Goal: Transaction & Acquisition: Book appointment/travel/reservation

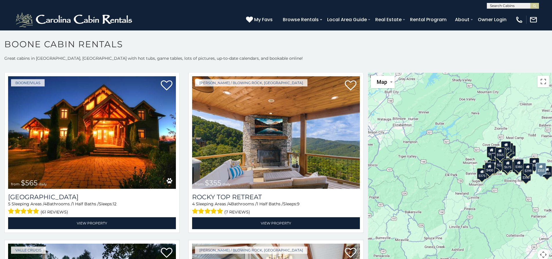
scroll to position [319, 0]
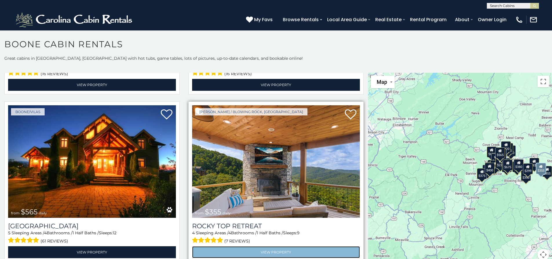
click at [259, 246] on link "View Property" at bounding box center [276, 252] width 168 height 12
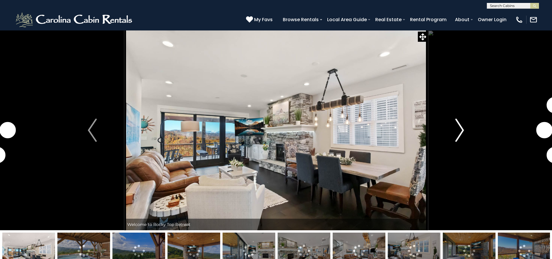
click at [455, 125] on button "Next" at bounding box center [460, 130] width 64 height 200
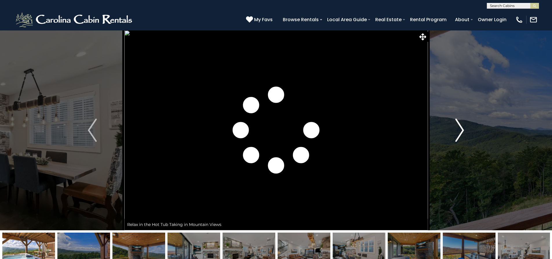
click at [455, 125] on button "Next" at bounding box center [460, 130] width 64 height 200
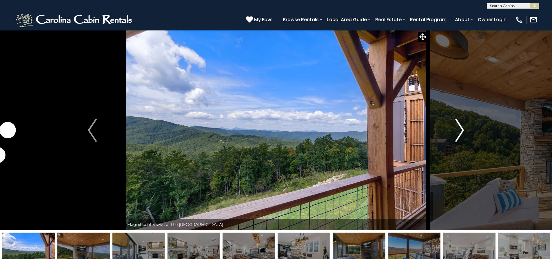
click at [456, 125] on img "Next" at bounding box center [459, 130] width 9 height 23
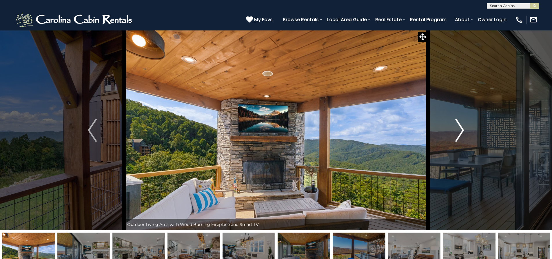
click at [456, 125] on img "Next" at bounding box center [459, 130] width 9 height 23
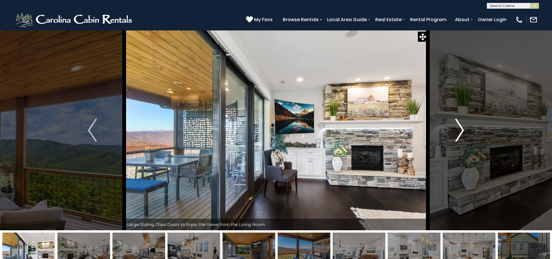
click at [456, 125] on img "Next" at bounding box center [459, 130] width 9 height 23
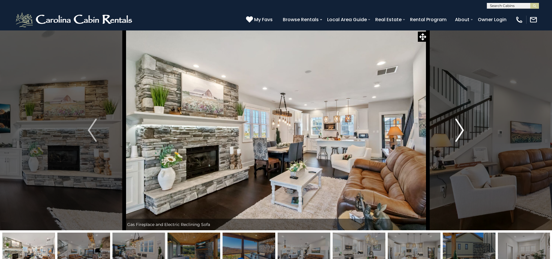
click at [456, 125] on img "Next" at bounding box center [459, 130] width 9 height 23
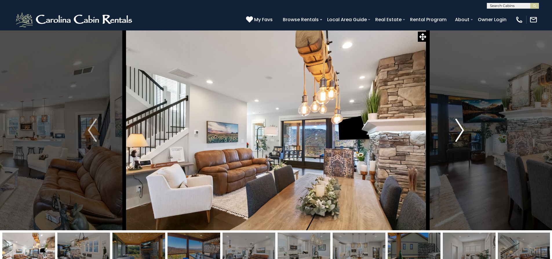
click at [456, 125] on img "Next" at bounding box center [459, 130] width 9 height 23
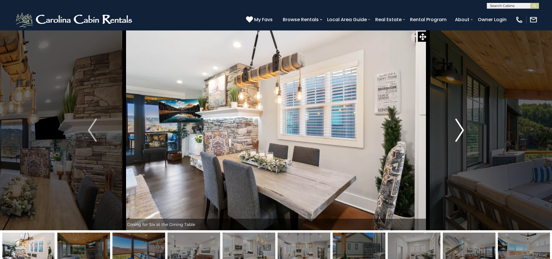
click at [456, 125] on img "Next" at bounding box center [459, 130] width 9 height 23
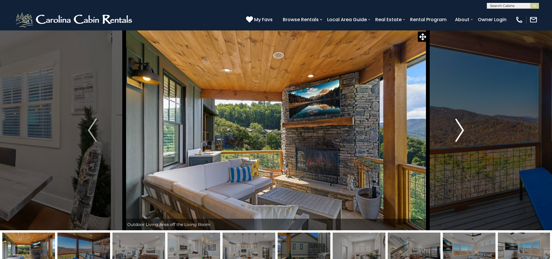
click at [456, 125] on img "Next" at bounding box center [459, 130] width 9 height 23
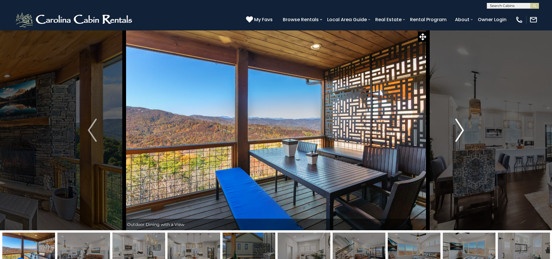
click at [456, 125] on img "Next" at bounding box center [459, 130] width 9 height 23
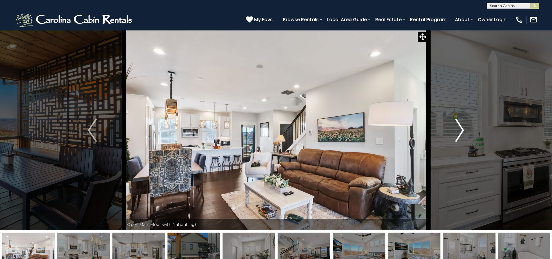
click at [456, 125] on img "Next" at bounding box center [459, 130] width 9 height 23
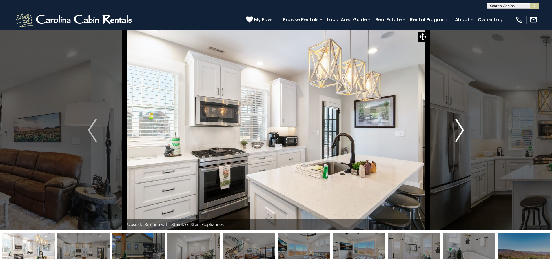
click at [456, 125] on img "Next" at bounding box center [459, 130] width 9 height 23
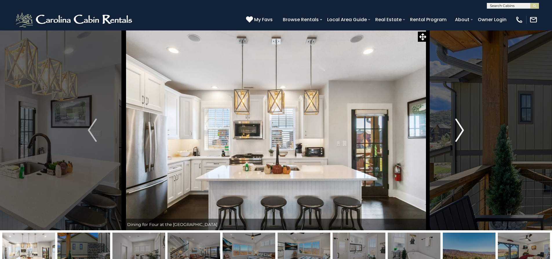
click at [456, 125] on img "Next" at bounding box center [459, 130] width 9 height 23
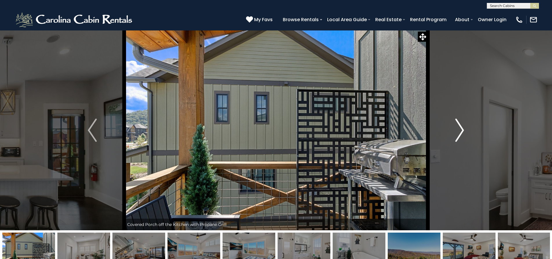
click at [456, 125] on img "Next" at bounding box center [459, 130] width 9 height 23
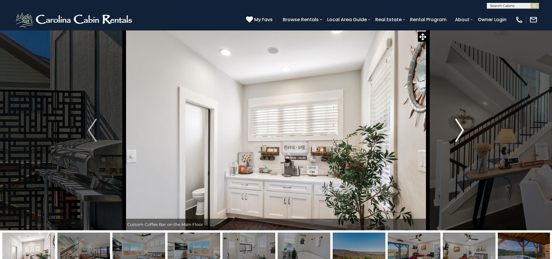
click at [456, 125] on img "Next" at bounding box center [459, 130] width 9 height 23
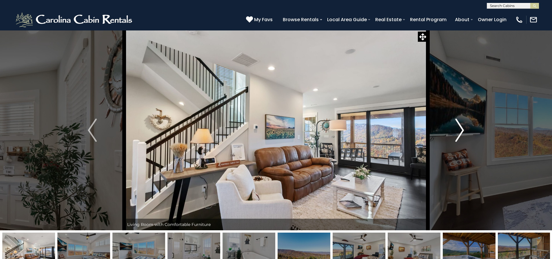
click at [456, 125] on img "Next" at bounding box center [459, 130] width 9 height 23
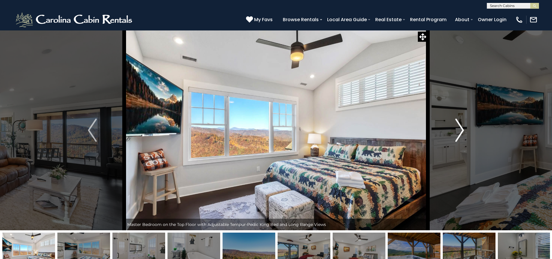
click at [456, 125] on img "Next" at bounding box center [459, 130] width 9 height 23
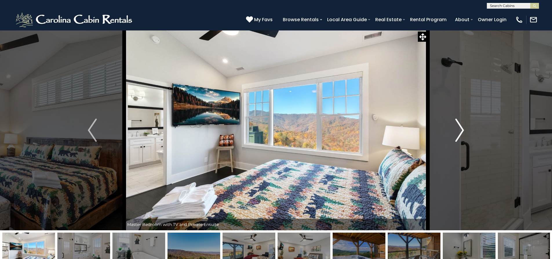
click at [456, 125] on img "Next" at bounding box center [459, 130] width 9 height 23
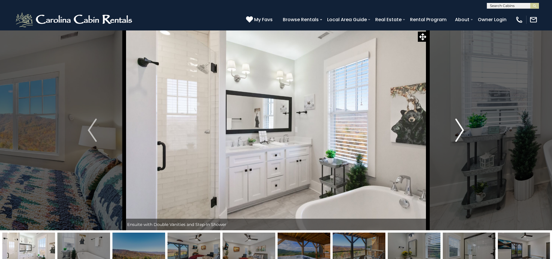
click at [456, 125] on img "Next" at bounding box center [459, 130] width 9 height 23
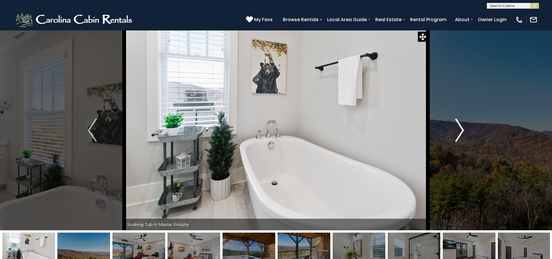
click at [456, 125] on img "Next" at bounding box center [459, 130] width 9 height 23
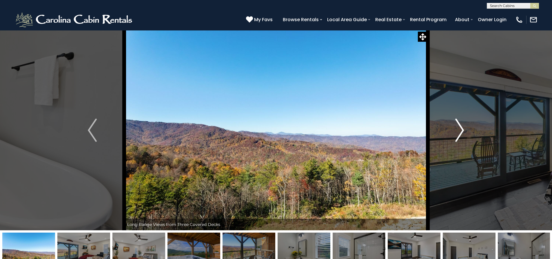
click at [456, 125] on img "Next" at bounding box center [459, 130] width 9 height 23
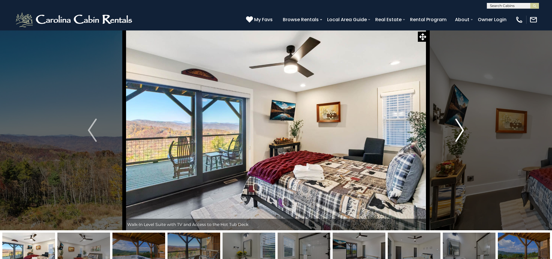
click at [456, 125] on img "Next" at bounding box center [459, 130] width 9 height 23
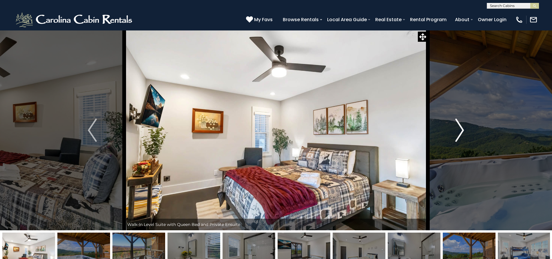
click at [456, 125] on img "Next" at bounding box center [459, 130] width 9 height 23
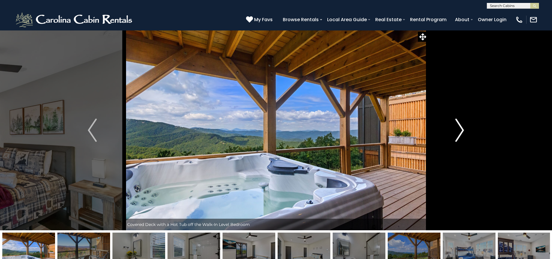
click at [456, 125] on img "Next" at bounding box center [459, 130] width 9 height 23
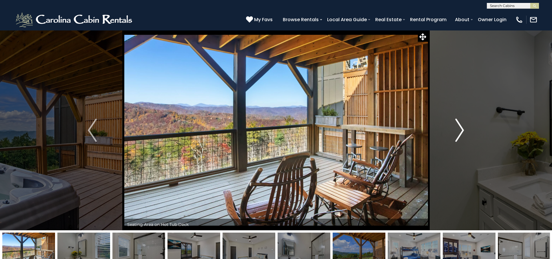
click at [456, 125] on img "Next" at bounding box center [459, 130] width 9 height 23
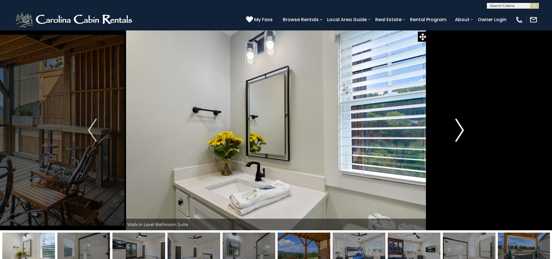
click at [456, 125] on img "Next" at bounding box center [459, 130] width 9 height 23
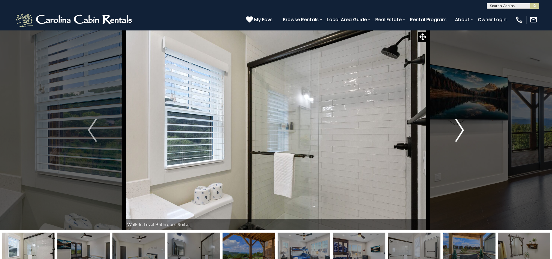
click at [456, 125] on img "Next" at bounding box center [459, 130] width 9 height 23
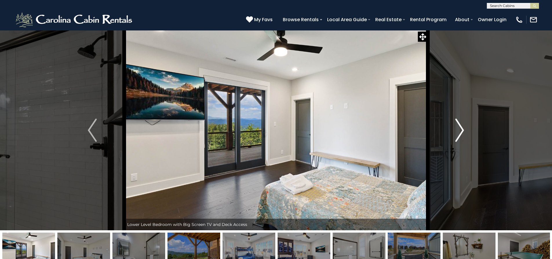
click at [456, 125] on img "Next" at bounding box center [459, 130] width 9 height 23
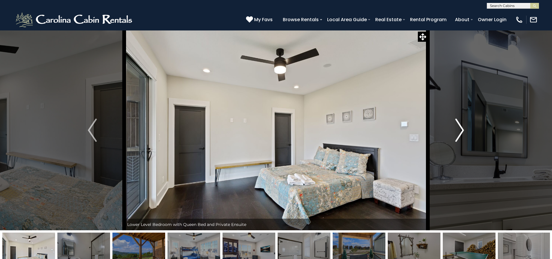
click at [456, 125] on img "Next" at bounding box center [459, 130] width 9 height 23
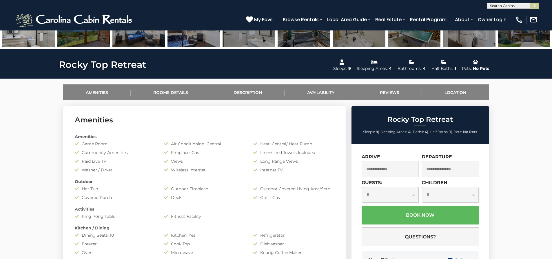
scroll to position [232, 0]
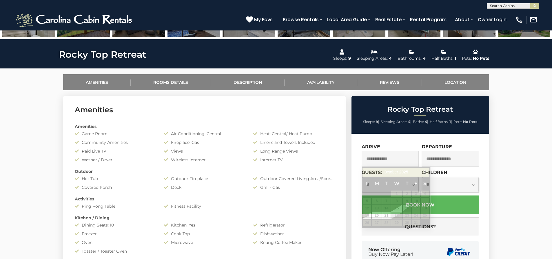
click at [367, 157] on input "text" at bounding box center [390, 159] width 57 height 16
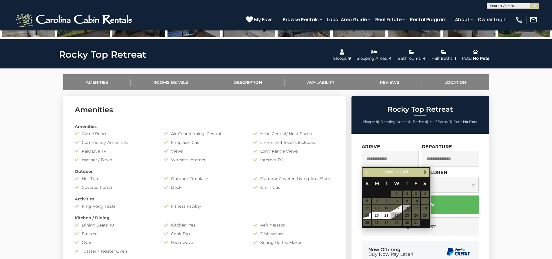
click at [424, 170] on span "Next" at bounding box center [425, 172] width 5 height 5
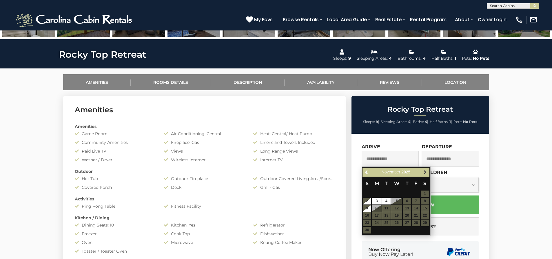
click at [424, 170] on span "Next" at bounding box center [425, 172] width 5 height 5
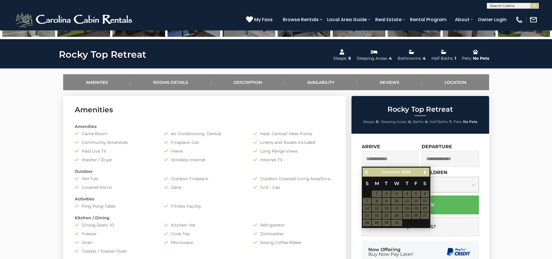
click at [374, 211] on table "S M T W T F S 1 2 3 4 5 6 7 8 9 10 11 12 13 14 15 16 17 18 19 20 21 22 23 24 25…" at bounding box center [396, 202] width 67 height 50
click at [376, 216] on table "S M T W T F S 1 2 3 4 5 6 7 8 9 10 11 12 13 14 15 16 17 18 19 20 21 22 23 24 25…" at bounding box center [396, 202] width 67 height 50
click at [376, 215] on table "S M T W T F S 1 2 3 4 5 6 7 8 9 10 11 12 13 14 15 16 17 18 19 20 21 22 23 24 25…" at bounding box center [396, 202] width 67 height 50
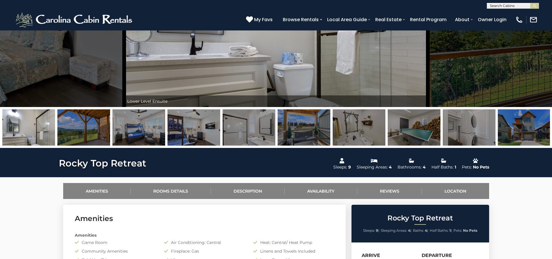
scroll to position [116, 0]
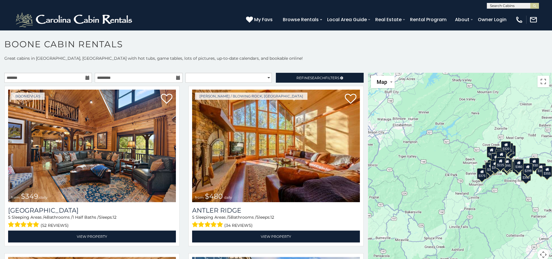
click at [87, 79] on icon at bounding box center [88, 78] width 4 height 4
click at [86, 76] on icon at bounding box center [88, 78] width 4 height 4
click at [81, 76] on input "text" at bounding box center [48, 78] width 88 height 10
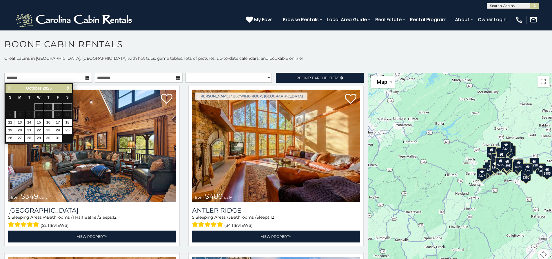
click at [69, 87] on span "Next" at bounding box center [68, 88] width 5 height 5
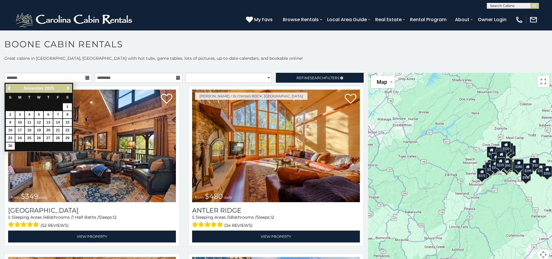
click at [69, 87] on span "Next" at bounding box center [68, 88] width 5 height 5
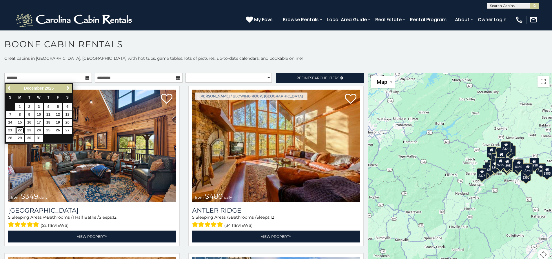
click at [19, 129] on link "22" at bounding box center [19, 130] width 9 height 7
type input "**********"
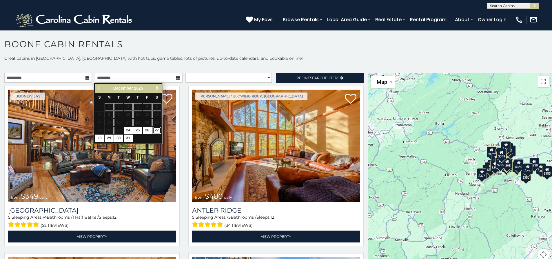
click at [160, 130] on link "27" at bounding box center [156, 130] width 9 height 7
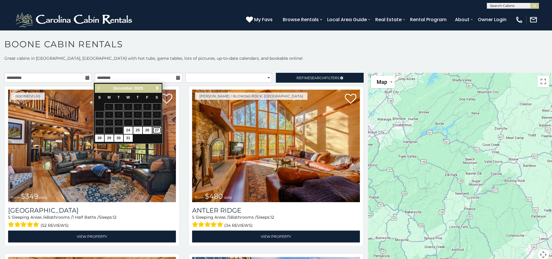
type input "**********"
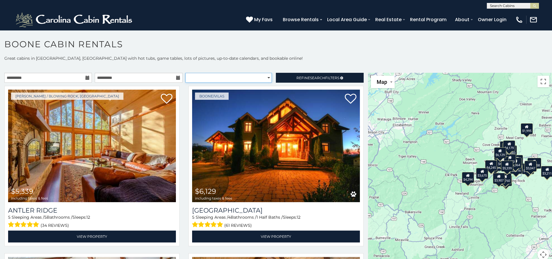
click at [266, 75] on select "**********" at bounding box center [229, 78] width 86 height 10
select select "*********"
click at [186, 73] on select "**********" at bounding box center [229, 78] width 86 height 10
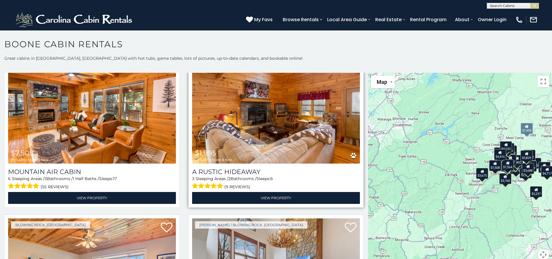
scroll to position [986, 0]
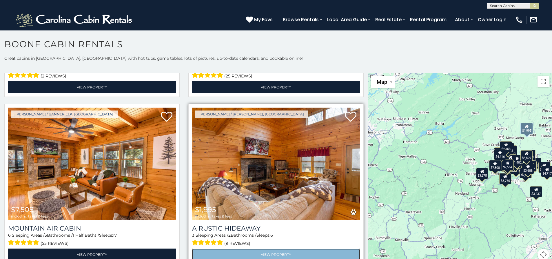
click at [279, 248] on link "View Property" at bounding box center [276, 254] width 168 height 12
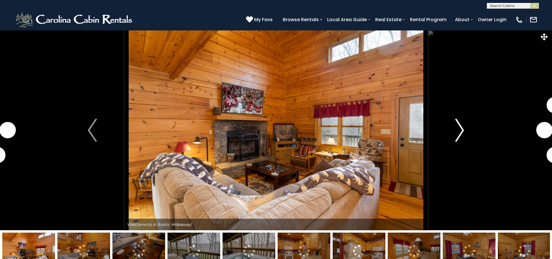
click at [462, 126] on img "Next" at bounding box center [459, 130] width 9 height 23
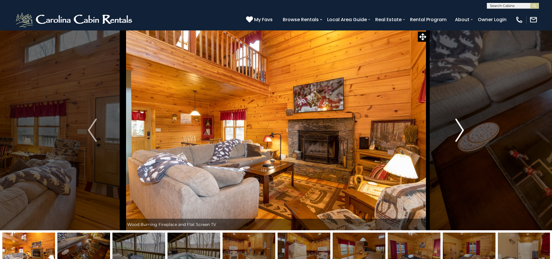
click at [462, 126] on img "Next" at bounding box center [459, 130] width 9 height 23
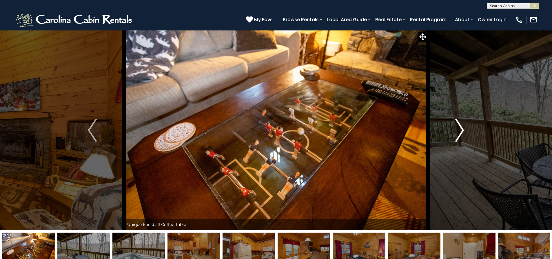
click at [462, 126] on img "Next" at bounding box center [459, 130] width 9 height 23
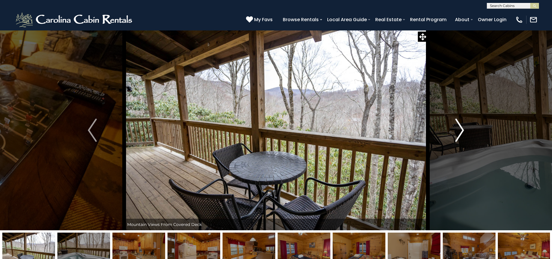
click at [462, 126] on img "Next" at bounding box center [459, 130] width 9 height 23
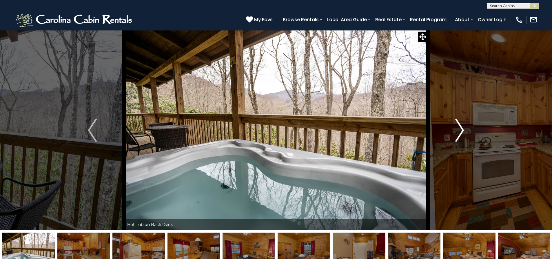
click at [462, 126] on img "Next" at bounding box center [459, 130] width 9 height 23
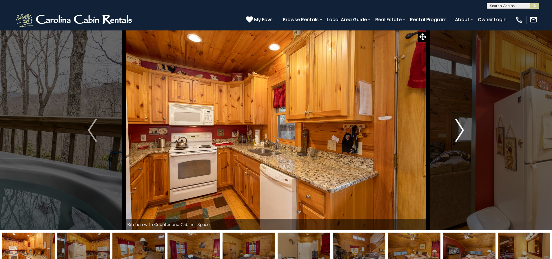
click at [462, 126] on img "Next" at bounding box center [459, 130] width 9 height 23
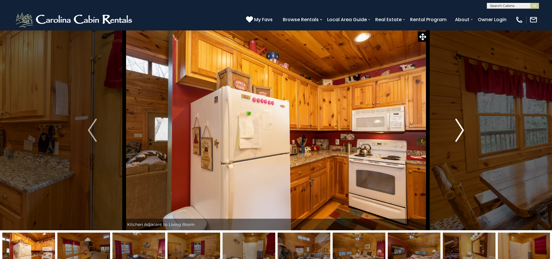
click at [460, 127] on img "Next" at bounding box center [459, 130] width 9 height 23
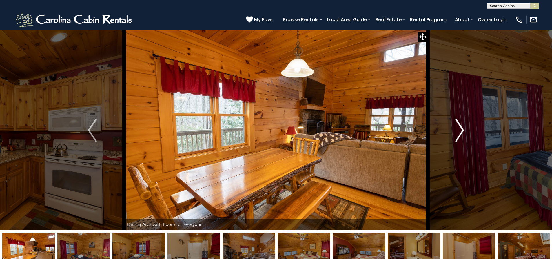
click at [460, 126] on img "Next" at bounding box center [459, 130] width 9 height 23
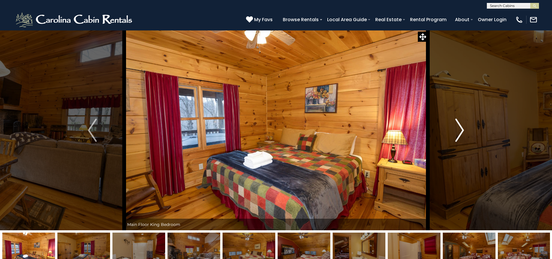
click at [460, 126] on img "Next" at bounding box center [459, 130] width 9 height 23
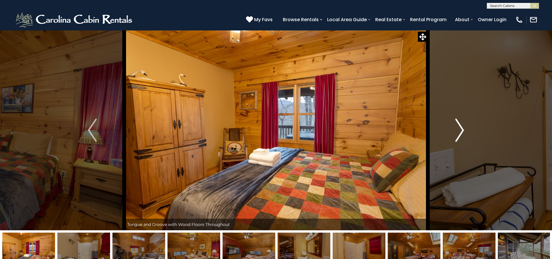
click at [460, 126] on img "Next" at bounding box center [459, 130] width 9 height 23
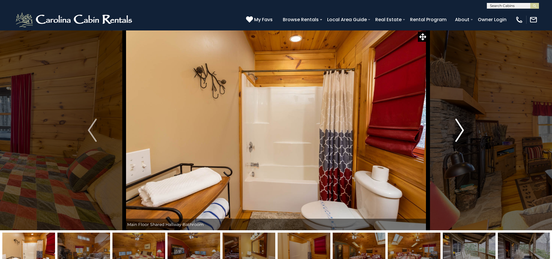
click at [460, 126] on img "Next" at bounding box center [459, 130] width 9 height 23
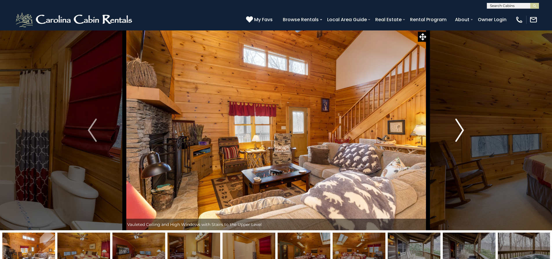
click at [460, 126] on img "Next" at bounding box center [459, 130] width 9 height 23
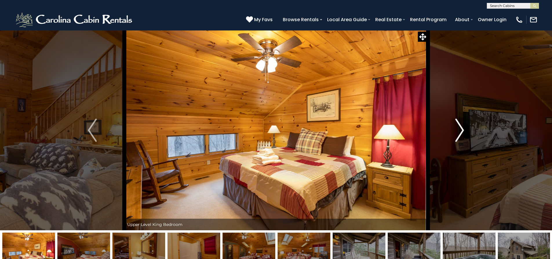
click at [460, 126] on img "Next" at bounding box center [459, 130] width 9 height 23
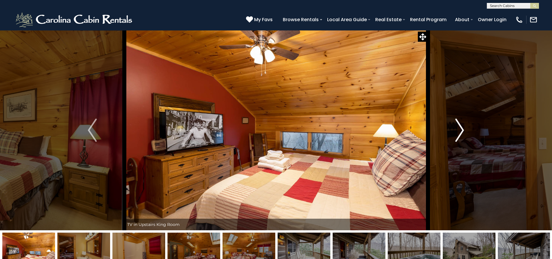
click at [460, 126] on img "Next" at bounding box center [459, 130] width 9 height 23
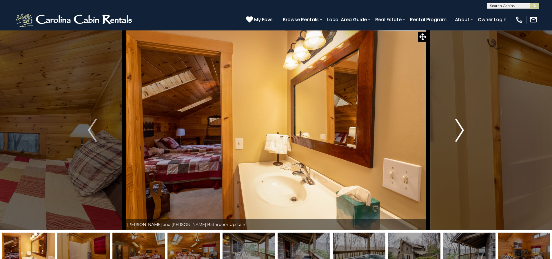
click at [460, 126] on img "Next" at bounding box center [459, 130] width 9 height 23
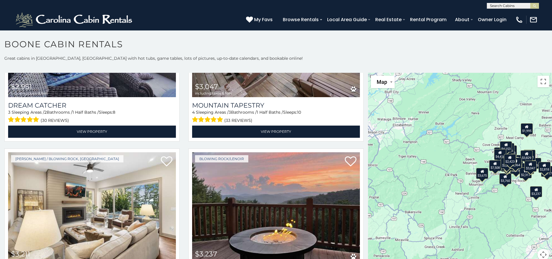
scroll to position [2000, 0]
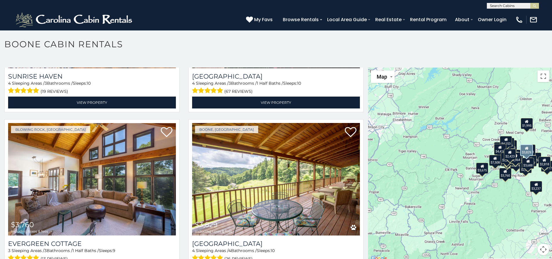
scroll to position [3, 0]
